Goal: Transaction & Acquisition: Purchase product/service

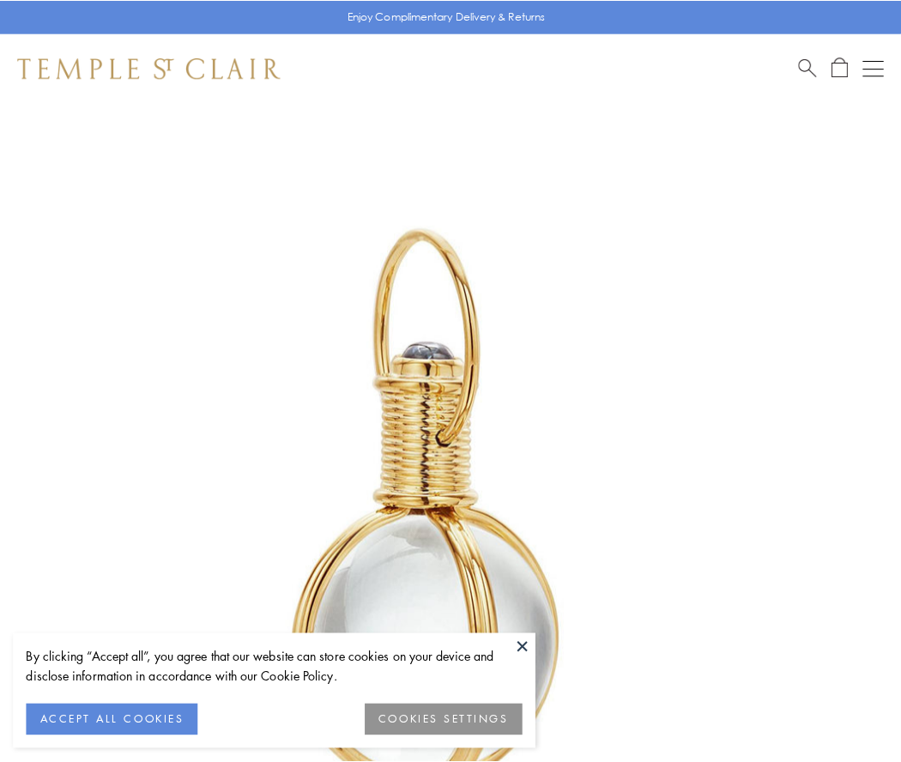
scroll to position [448, 0]
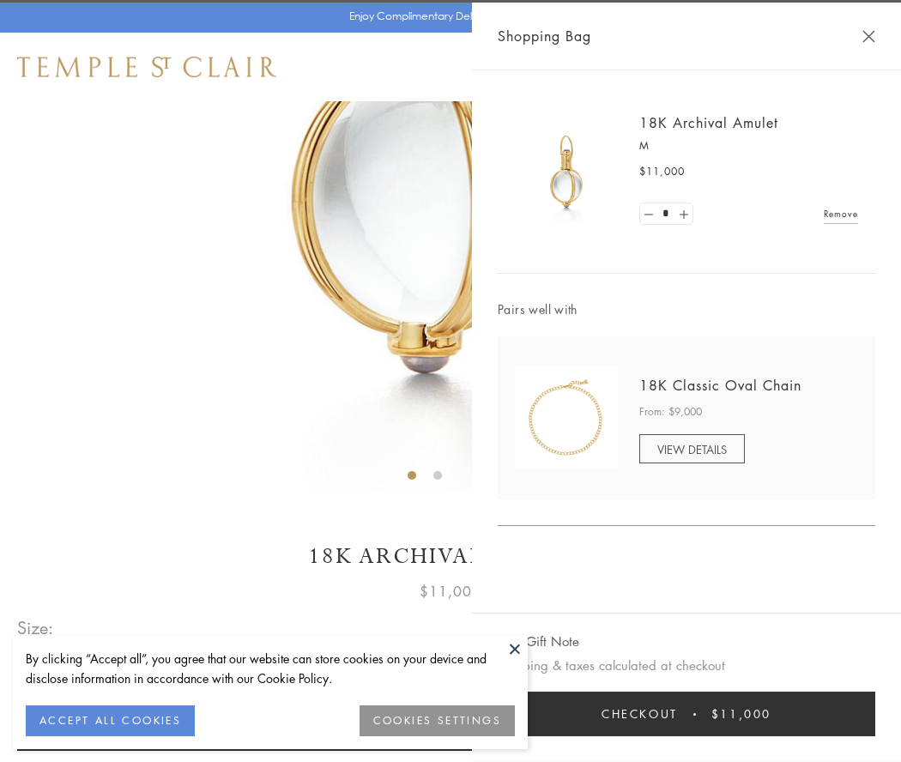
click at [686, 714] on button "Checkout $11,000" at bounding box center [687, 714] width 378 height 45
